Goal: Transaction & Acquisition: Purchase product/service

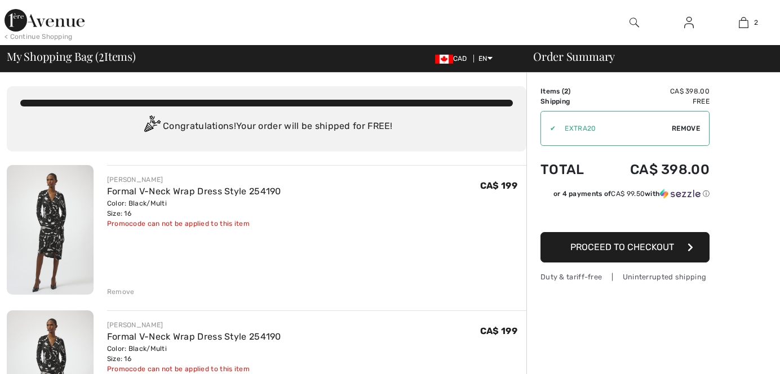
checkbox input "true"
click at [115, 289] on div "Remove" at bounding box center [121, 292] width 28 height 10
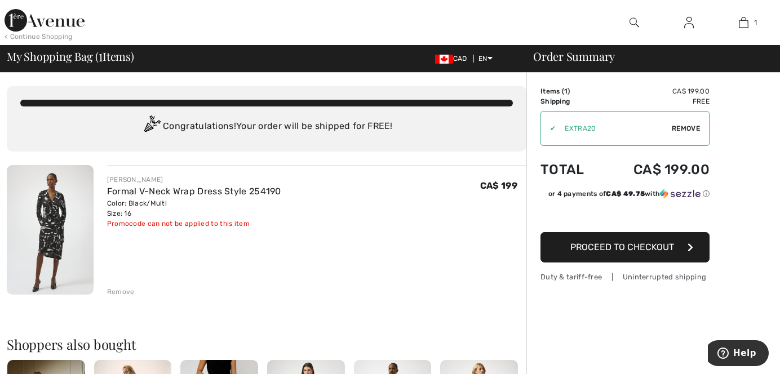
click at [692, 127] on span "Remove" at bounding box center [686, 128] width 28 height 10
click at [596, 128] on input "TEXT" at bounding box center [609, 129] width 137 height 34
type input "GC005097312"
click at [687, 124] on span "Apply" at bounding box center [689, 128] width 23 height 10
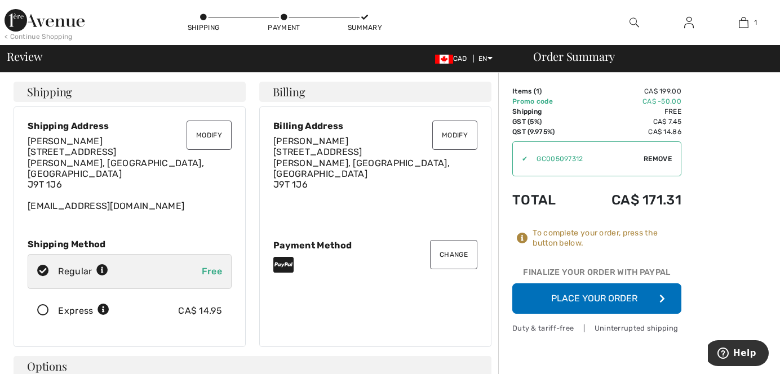
click at [575, 296] on button "Place Your Order" at bounding box center [596, 298] width 169 height 30
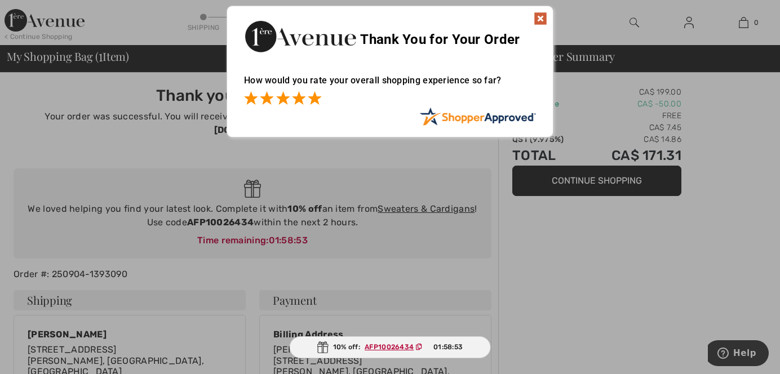
click at [314, 97] on span at bounding box center [315, 98] width 14 height 14
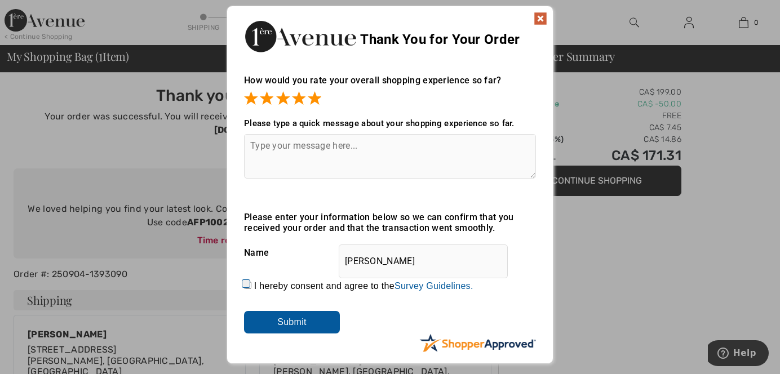
click at [538, 16] on img at bounding box center [541, 19] width 14 height 14
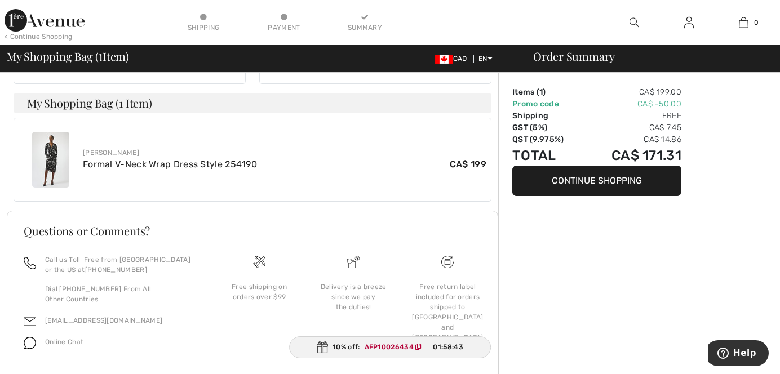
scroll to position [386, 0]
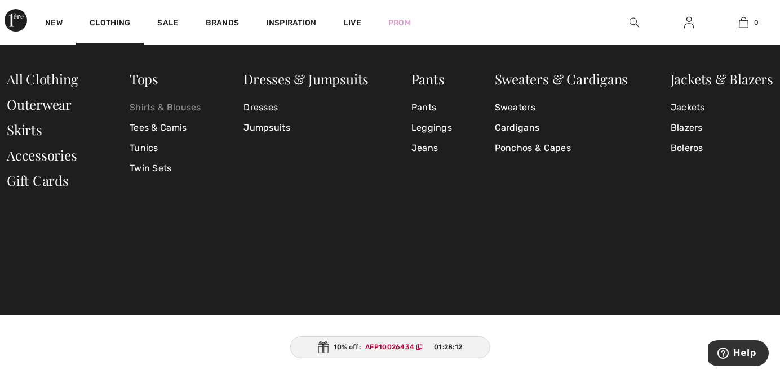
click at [139, 106] on link "Shirts & Blouses" at bounding box center [166, 107] width 72 height 20
